Goal: Contribute content: Add original content to the website for others to see

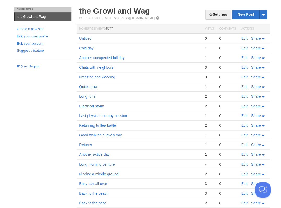
click at [243, 37] on link "Edit" at bounding box center [244, 38] width 6 height 4
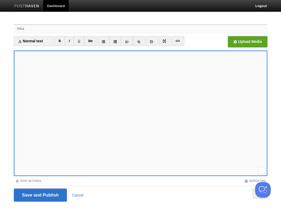
click at [50, 32] on input "Title" at bounding box center [151, 29] width 232 height 8
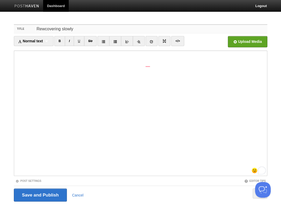
type input "Rewcovering slowly"
click at [262, 171] on div "1" at bounding box center [261, 170] width 6 height 6
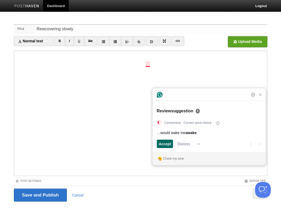
click at [164, 143] on span "Accept" at bounding box center [165, 143] width 12 height 5
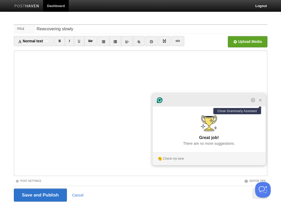
click at [260, 101] on icon "Close Grammarly Assistant" at bounding box center [260, 100] width 2 height 2
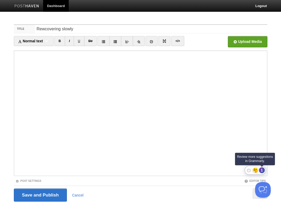
click at [261, 170] on div "1" at bounding box center [261, 170] width 6 height 6
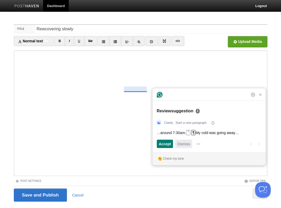
click at [185, 144] on span "Dismiss" at bounding box center [183, 143] width 13 height 5
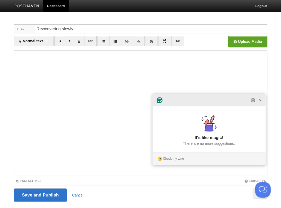
click at [260, 103] on icon "Close Grammarly Assistant" at bounding box center [260, 100] width 6 height 6
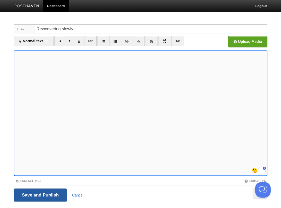
click at [40, 194] on input "Save and Publish" at bounding box center [40, 194] width 53 height 13
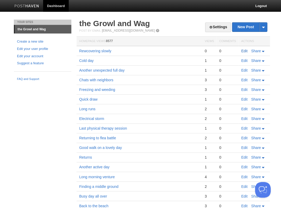
click at [245, 50] on link "Edit" at bounding box center [244, 51] width 6 height 4
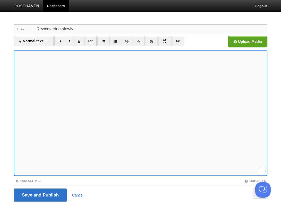
click at [65, 28] on input "Rewcovering slowly" at bounding box center [151, 29] width 232 height 8
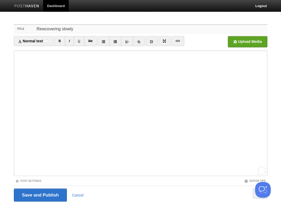
click at [65, 28] on input "Rewcovering slowly" at bounding box center [151, 29] width 232 height 8
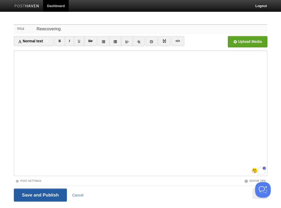
type input "Rewcovering"
click at [49, 196] on input "Save and Publish" at bounding box center [40, 194] width 53 height 13
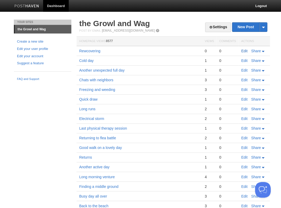
click at [244, 49] on link "Edit" at bounding box center [244, 51] width 6 height 4
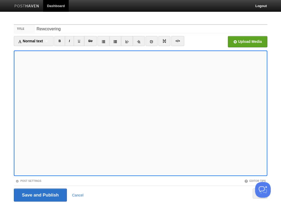
scroll to position [13, 0]
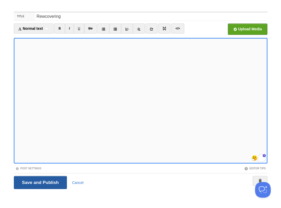
click at [40, 182] on input "Save and Publish" at bounding box center [40, 182] width 53 height 13
